Goal: Task Accomplishment & Management: Manage account settings

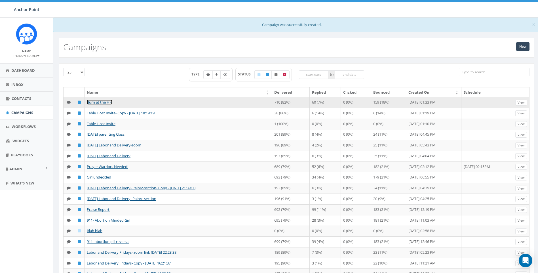
click at [106, 104] on link "Burn at the HH" at bounding box center [100, 102] width 26 height 5
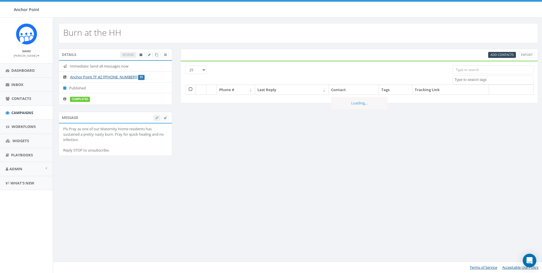
select select
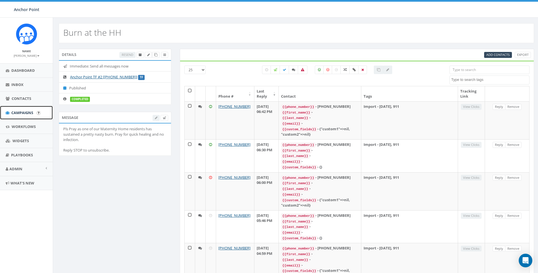
click at [27, 112] on span "Campaigns" at bounding box center [22, 112] width 22 height 5
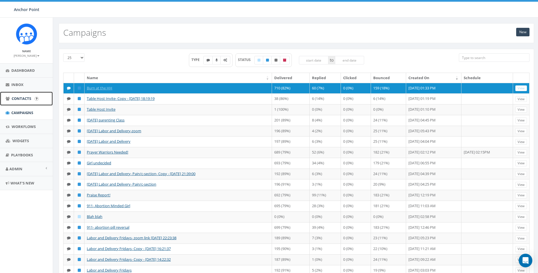
click at [18, 97] on span "Contacts" at bounding box center [22, 98] width 20 height 5
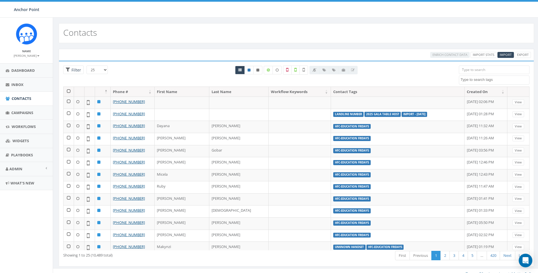
select select
click at [504, 54] on span "Import" at bounding box center [506, 54] width 12 height 4
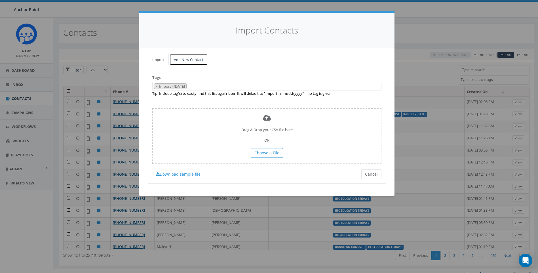
click at [194, 60] on link "Add New Contact" at bounding box center [188, 60] width 39 height 12
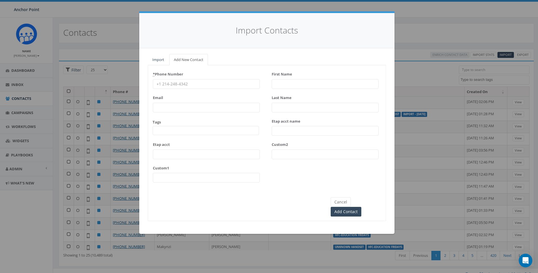
click at [197, 80] on input "* Phone Number" at bounding box center [206, 84] width 107 height 10
click at [195, 85] on input "* Phone Number" at bounding box center [206, 84] width 107 height 10
paste input "832-687-9410"
type input "832-687-9410"
click at [323, 85] on input "First Name" at bounding box center [325, 84] width 107 height 10
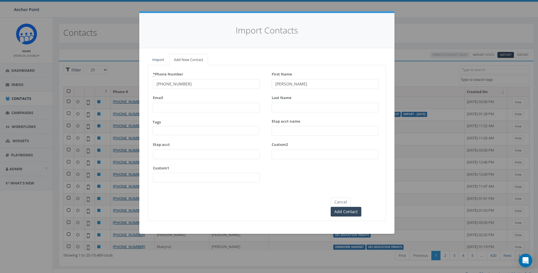
type input "Manuel Flores"
click at [186, 133] on span at bounding box center [206, 130] width 106 height 9
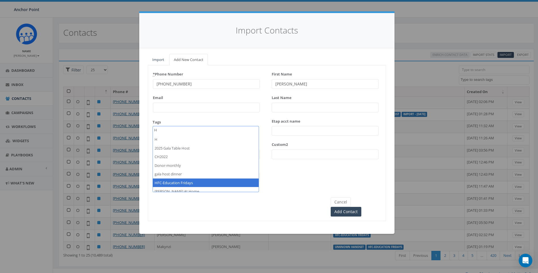
type textarea "H"
select select "HFC-Education Fridays"
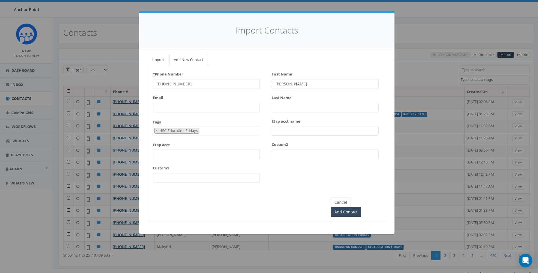
click at [333, 88] on input "Manuel Flores" at bounding box center [325, 84] width 107 height 10
type input "Manuel"
click at [311, 109] on input "Last Name" at bounding box center [325, 108] width 107 height 10
type input "Flores"
click at [303, 202] on div "Cancel Add Contact" at bounding box center [267, 202] width 238 height 30
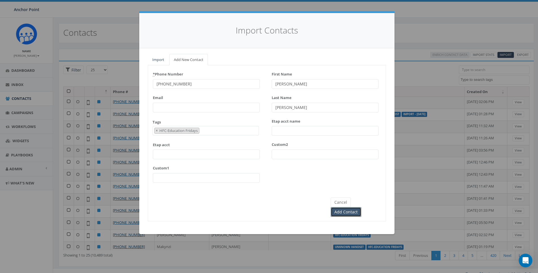
click at [361, 207] on input "Add Contact" at bounding box center [346, 212] width 31 height 10
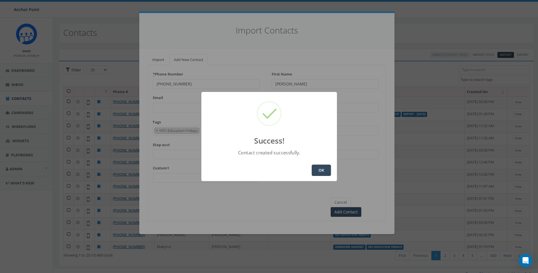
click at [325, 172] on button "OK" at bounding box center [321, 169] width 19 height 11
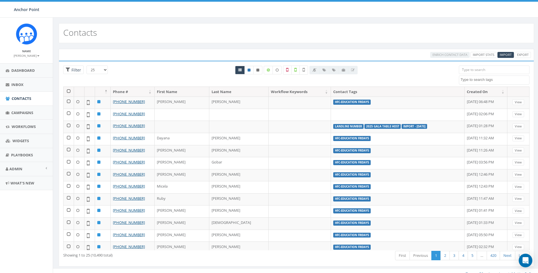
select select
click at [23, 113] on span "Campaigns" at bounding box center [22, 112] width 22 height 5
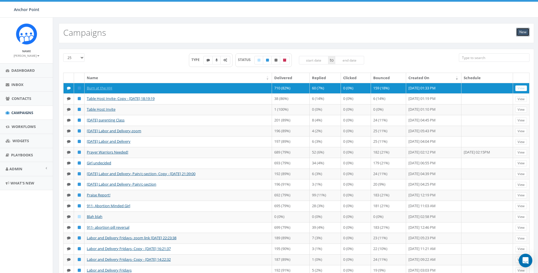
click at [520, 33] on link "New" at bounding box center [522, 32] width 13 height 9
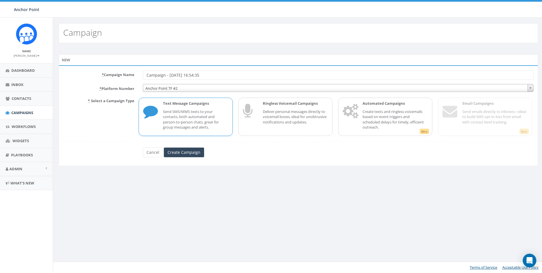
click at [242, 90] on span "Anchor Point TF #2" at bounding box center [338, 88] width 390 height 8
click at [152, 151] on link "Cancel" at bounding box center [153, 152] width 20 height 10
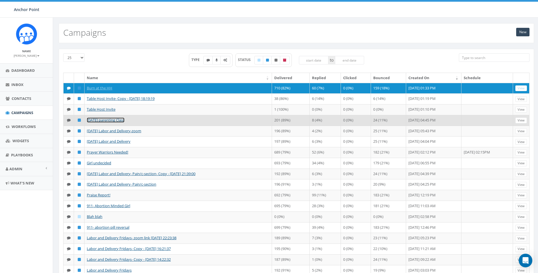
click at [112, 123] on link "[DATE] parenting Class" at bounding box center [106, 119] width 38 height 5
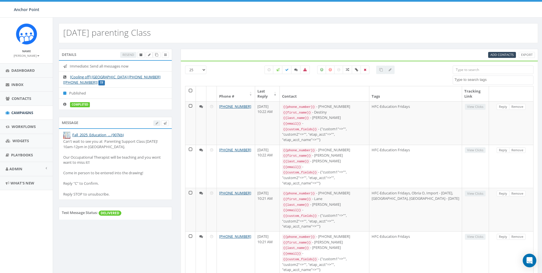
select select
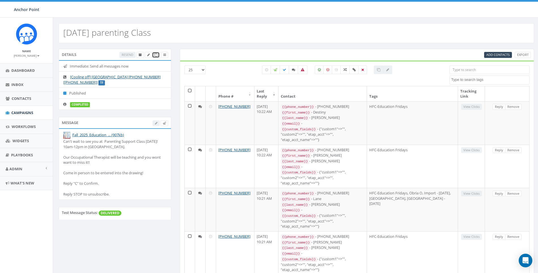
click at [155, 55] on icon at bounding box center [155, 54] width 3 height 3
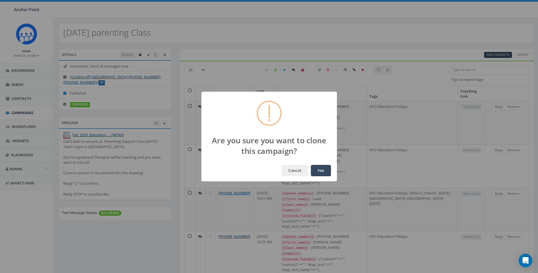
click at [322, 167] on button "Yes" at bounding box center [321, 170] width 20 height 11
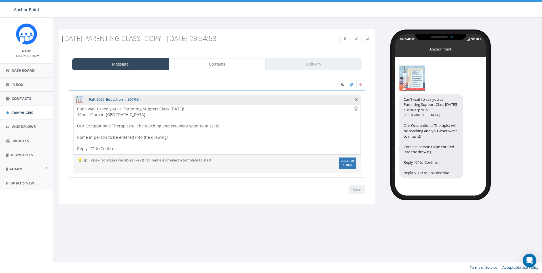
click at [187, 109] on div "Can't wait to see you at Parenting Support Class this Friday! 10am-12pm in Seab…" at bounding box center [217, 129] width 286 height 50
click at [104, 130] on div at bounding box center [215, 132] width 276 height 6
drag, startPoint x: 216, startPoint y: 126, endPoint x: 76, endPoint y: 125, distance: 139.8
click at [76, 125] on div "Can't wait to see you at Parenting Support Class tomorrow! 10am-12pm in Seabroo…" at bounding box center [217, 129] width 286 height 50
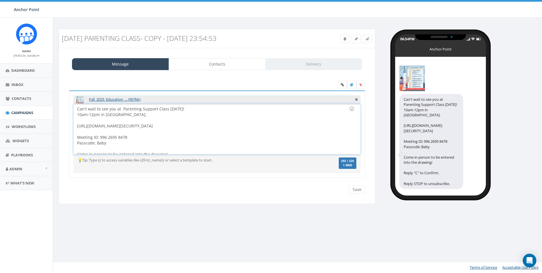
click at [83, 123] on div "Can't wait to see you at Parenting Support Class tomorrow! 10am-12pm in Seabroo…" at bounding box center [217, 129] width 286 height 50
click at [205, 67] on link "Contacts" at bounding box center [217, 64] width 97 height 12
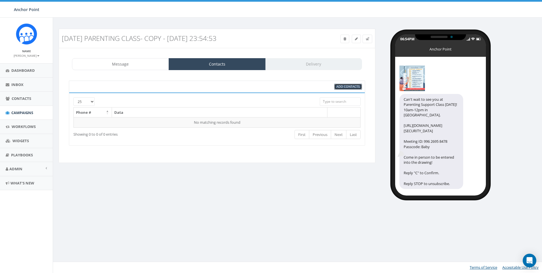
click at [349, 87] on span "Add Contacts" at bounding box center [348, 86] width 23 height 4
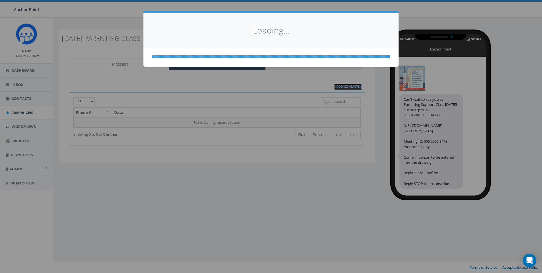
select select
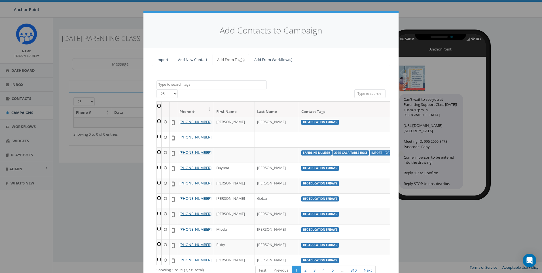
click at [195, 86] on textarea "Search" at bounding box center [212, 84] width 108 height 5
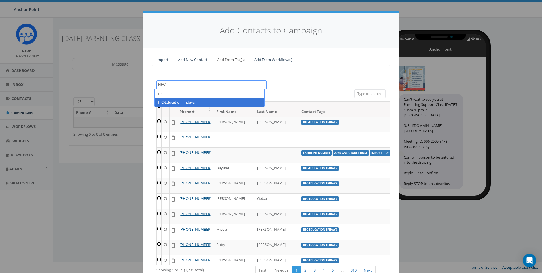
type textarea "HFC"
select select "HFC-Education Fridays"
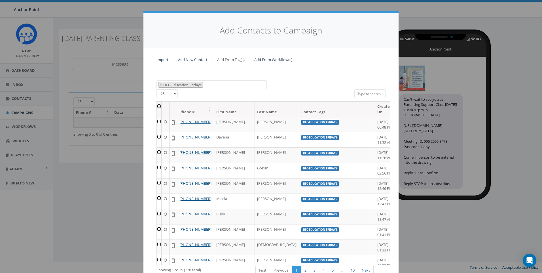
click at [172, 93] on select "25 50 100" at bounding box center [167, 93] width 21 height 9
select select "100"
click at [157, 89] on select "25 50 100" at bounding box center [167, 93] width 21 height 9
click at [303, 88] on div "0613 Donor Dinner 2024/09/12 2024 gala 2025 Gala Table Host 22 gala guest 911 b…" at bounding box center [271, 84] width 238 height 9
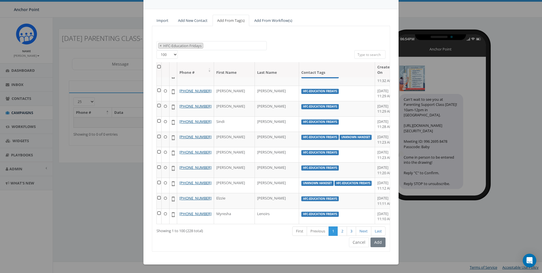
scroll to position [1872, 0]
click at [158, 66] on th at bounding box center [159, 69] width 5 height 15
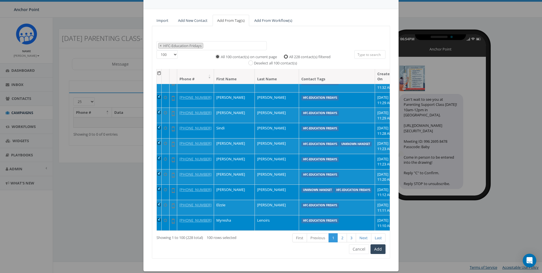
click at [286, 57] on input "All 228 contact(s) filtered" at bounding box center [288, 56] width 4 height 4
radio input "true"
click at [375, 249] on button "Add" at bounding box center [378, 249] width 15 height 10
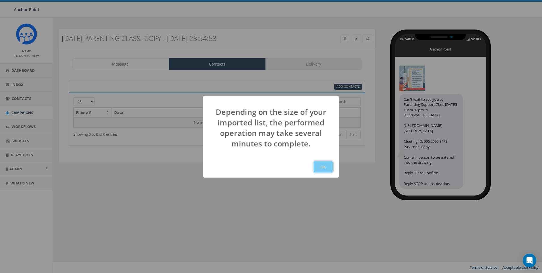
click at [322, 168] on button "OK" at bounding box center [323, 166] width 19 height 11
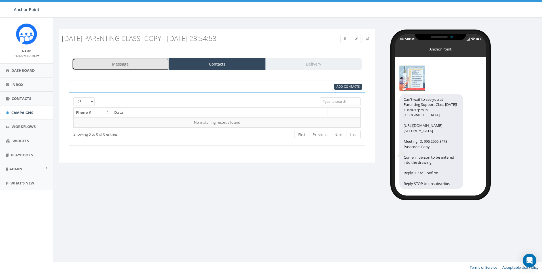
click at [140, 64] on link "Message" at bounding box center [120, 64] width 97 height 12
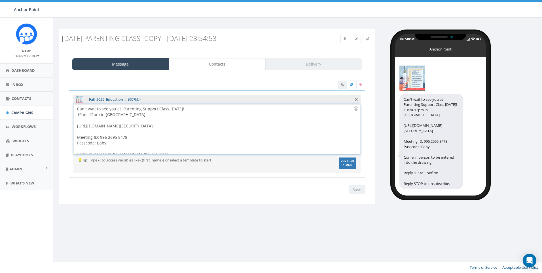
click at [123, 109] on div "Can't wait to see you at Parenting Support Class tomorrow! 10am-12pm in Seabroo…" at bounding box center [217, 129] width 286 height 50
click at [362, 191] on input "Save" at bounding box center [357, 189] width 16 height 9
click at [224, 62] on link "Contacts" at bounding box center [217, 64] width 97 height 12
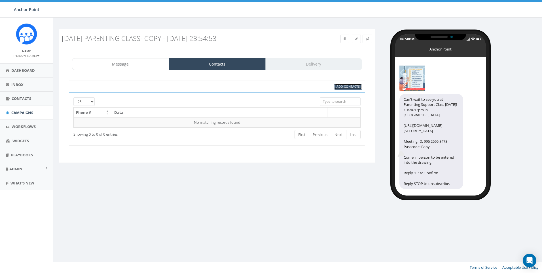
click at [341, 86] on span "Add Contacts" at bounding box center [348, 86] width 23 height 4
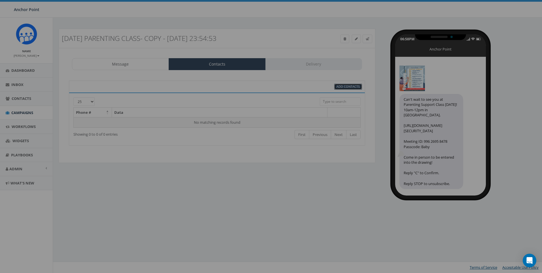
select select
select select "100"
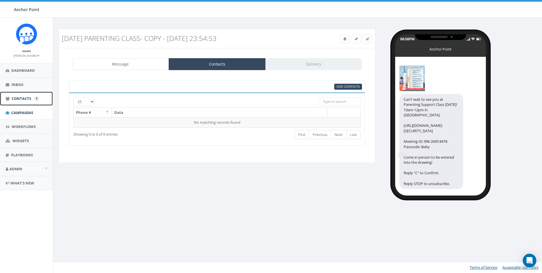
click at [19, 97] on span "Contacts" at bounding box center [22, 98] width 20 height 5
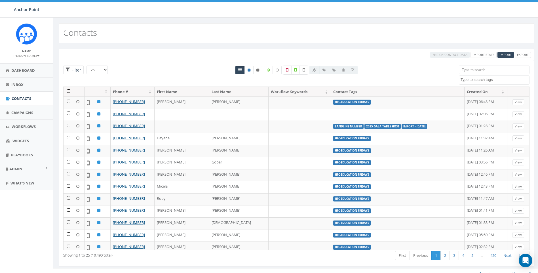
select select
click at [22, 116] on link "Campaigns" at bounding box center [26, 113] width 53 height 14
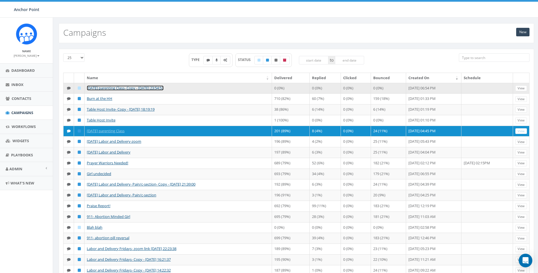
click at [128, 88] on link "[DATE] parenting Class- Copy - [DATE] 23:54:53" at bounding box center [125, 87] width 77 height 5
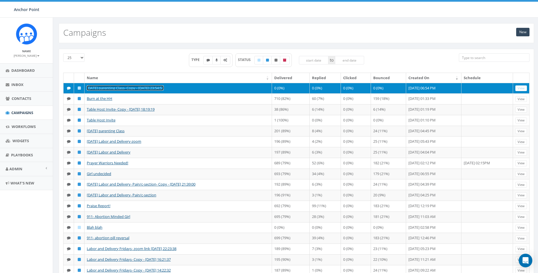
click at [128, 88] on link "[DATE] parenting Class- Copy - [DATE] 23:54:53" at bounding box center [125, 87] width 77 height 5
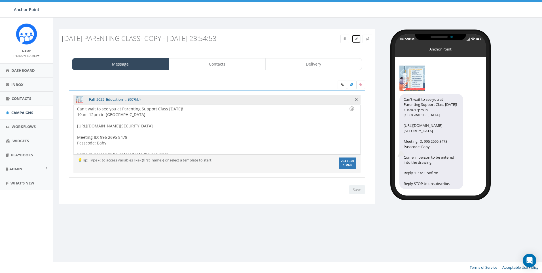
click at [356, 40] on icon at bounding box center [356, 38] width 3 height 3
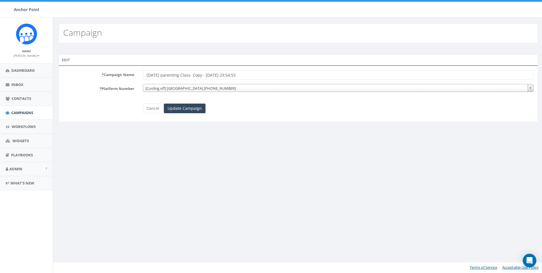
drag, startPoint x: 246, startPoint y: 76, endPoint x: 189, endPoint y: 79, distance: 56.8
click at [189, 79] on input "[DATE] parenting Class- Copy - [DATE] 23:54:53" at bounding box center [338, 75] width 391 height 10
type input "[DATE] parenting Class-zoom"
click at [191, 110] on input "Update Campaign" at bounding box center [185, 109] width 42 height 10
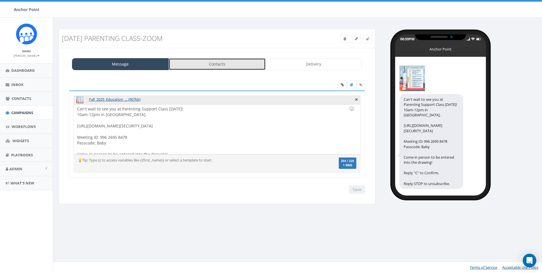
click at [237, 64] on link "Contacts" at bounding box center [217, 64] width 97 height 12
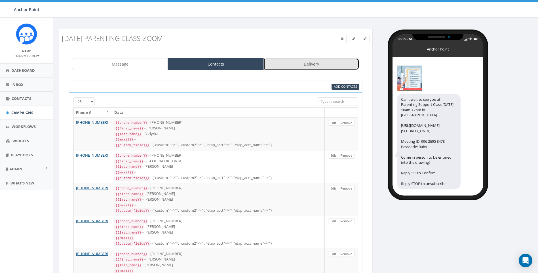
click at [294, 64] on link "Delivery" at bounding box center [311, 64] width 96 height 12
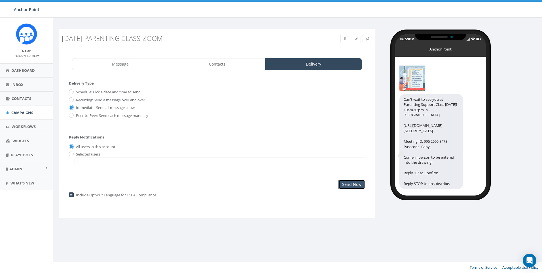
click at [352, 184] on input "Send Now" at bounding box center [352, 185] width 27 height 10
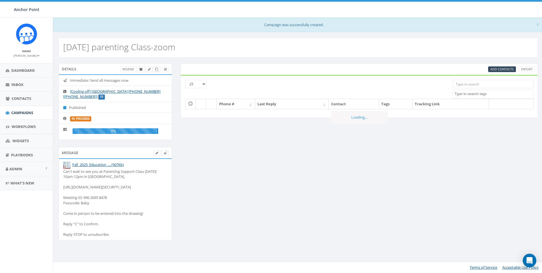
select select
